Goal: Transaction & Acquisition: Download file/media

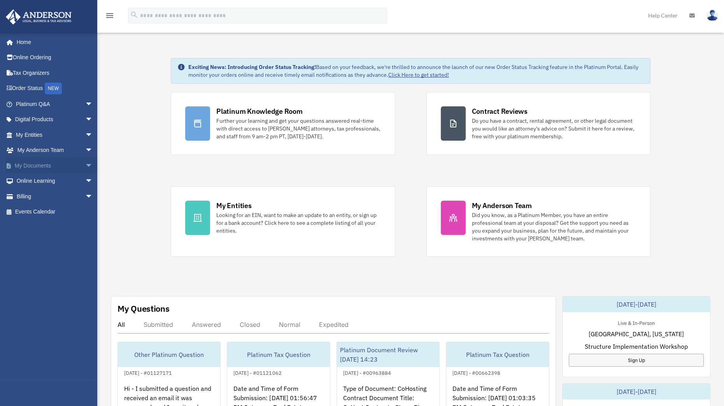
click at [85, 160] on span "arrow_drop_down" at bounding box center [93, 166] width 16 height 16
click at [43, 179] on link "Box" at bounding box center [58, 181] width 94 height 16
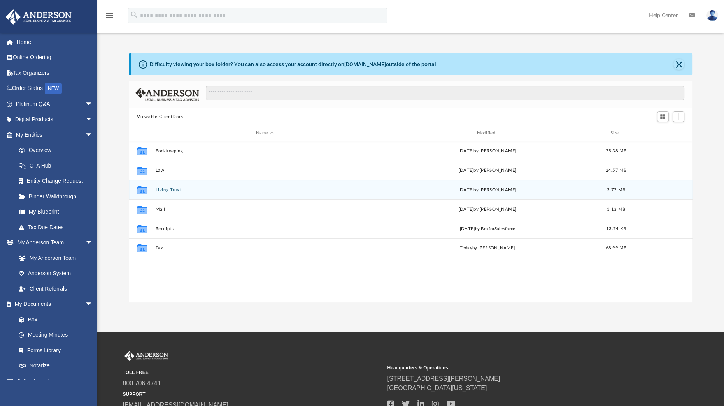
scroll to position [169, 557]
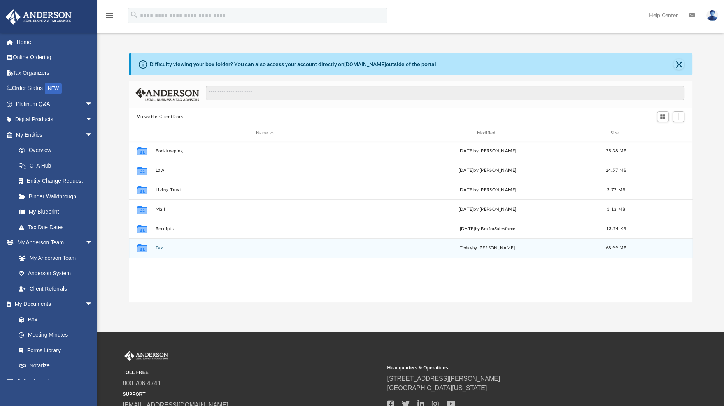
click at [160, 247] on button "Tax" at bounding box center [264, 247] width 219 height 5
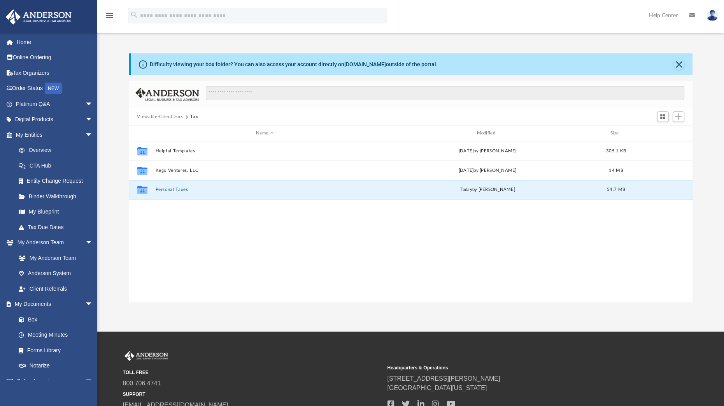
click at [166, 188] on button "Personal Taxes" at bounding box center [264, 189] width 219 height 5
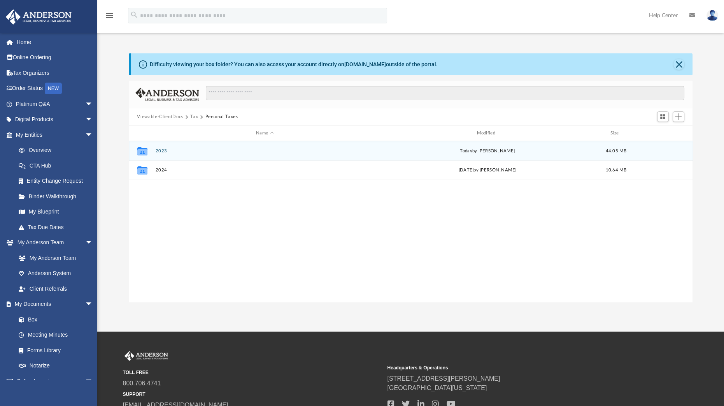
click at [159, 151] on button "2023" at bounding box center [264, 150] width 219 height 5
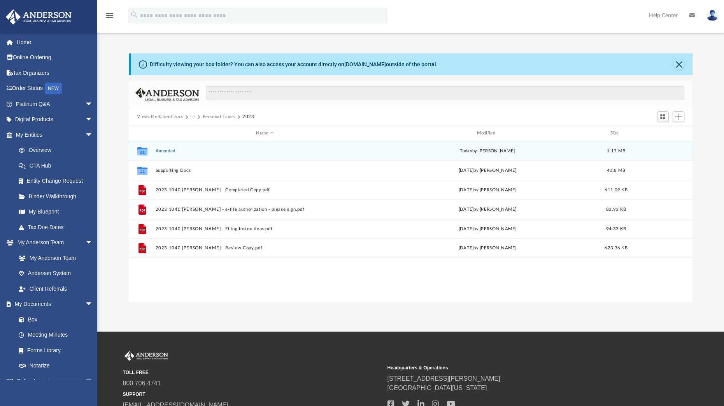
click at [166, 149] on button "Amended" at bounding box center [264, 150] width 219 height 5
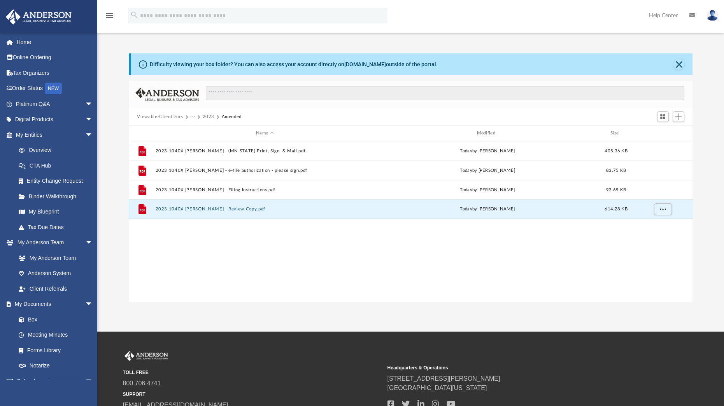
click at [244, 209] on button "2023 1040X [PERSON_NAME] - Review Copy.pdf" at bounding box center [264, 208] width 219 height 5
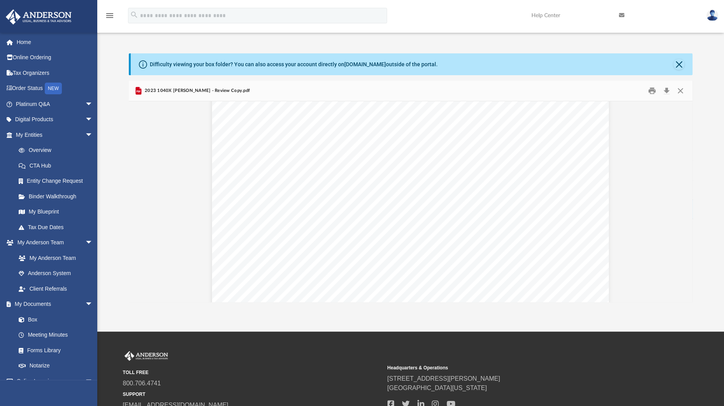
scroll to position [0, 0]
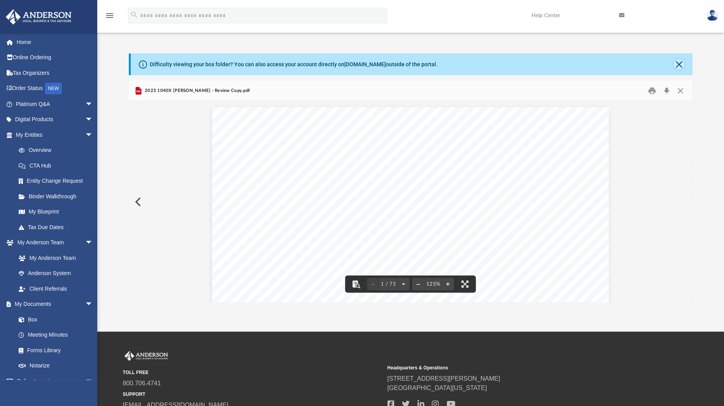
click at [679, 61] on button "Close" at bounding box center [679, 64] width 11 height 11
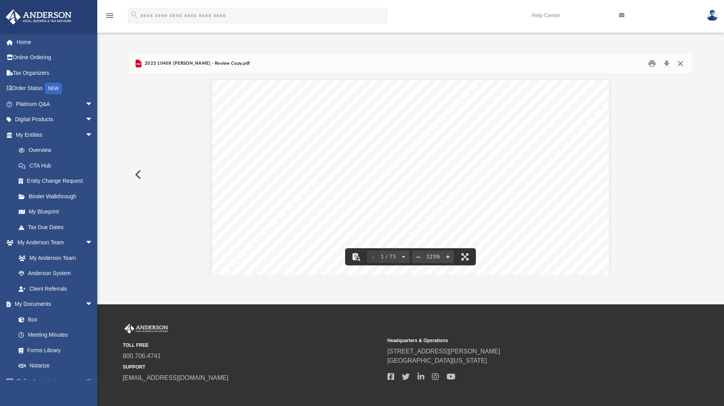
click at [683, 62] on button "Close" at bounding box center [681, 64] width 14 height 12
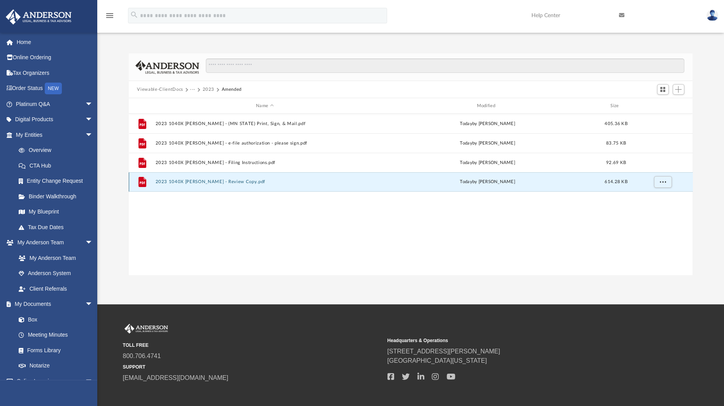
click at [219, 180] on button "2023 1040X [PERSON_NAME] - Review Copy.pdf" at bounding box center [264, 181] width 219 height 5
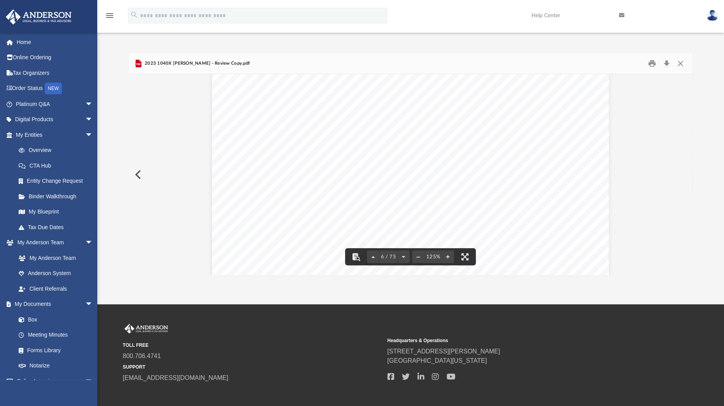
scroll to position [2665, 0]
click at [678, 62] on button "Close" at bounding box center [681, 64] width 14 height 12
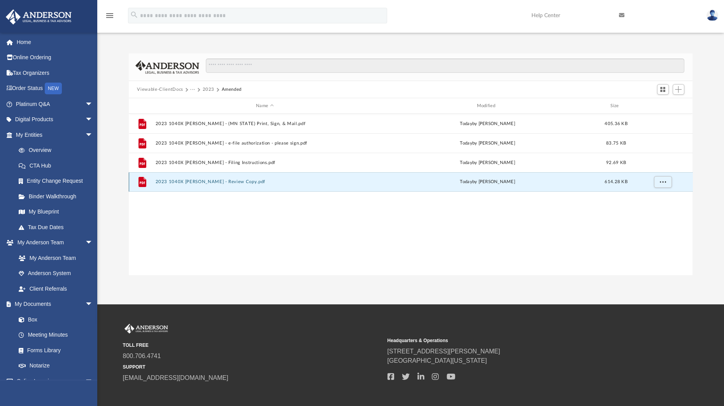
drag, startPoint x: 662, startPoint y: 182, endPoint x: 215, endPoint y: 180, distance: 446.8
click at [215, 180] on button "2023 1040X [PERSON_NAME] - Review Copy.pdf" at bounding box center [264, 181] width 219 height 5
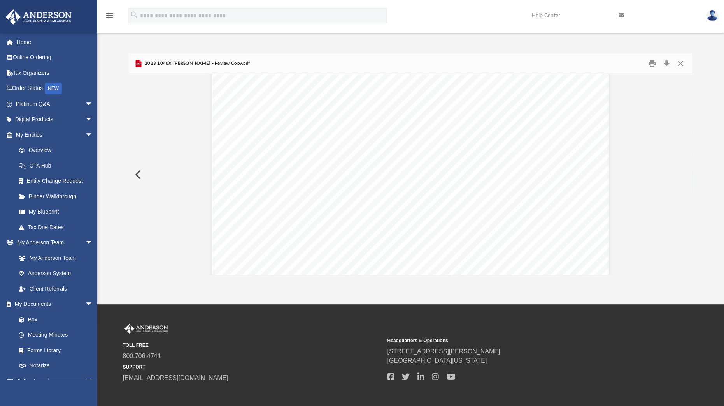
scroll to position [2510, 0]
click at [669, 63] on button "Download" at bounding box center [667, 64] width 14 height 12
click at [681, 63] on button "Close" at bounding box center [681, 64] width 14 height 12
